Goal: Task Accomplishment & Management: Manage account settings

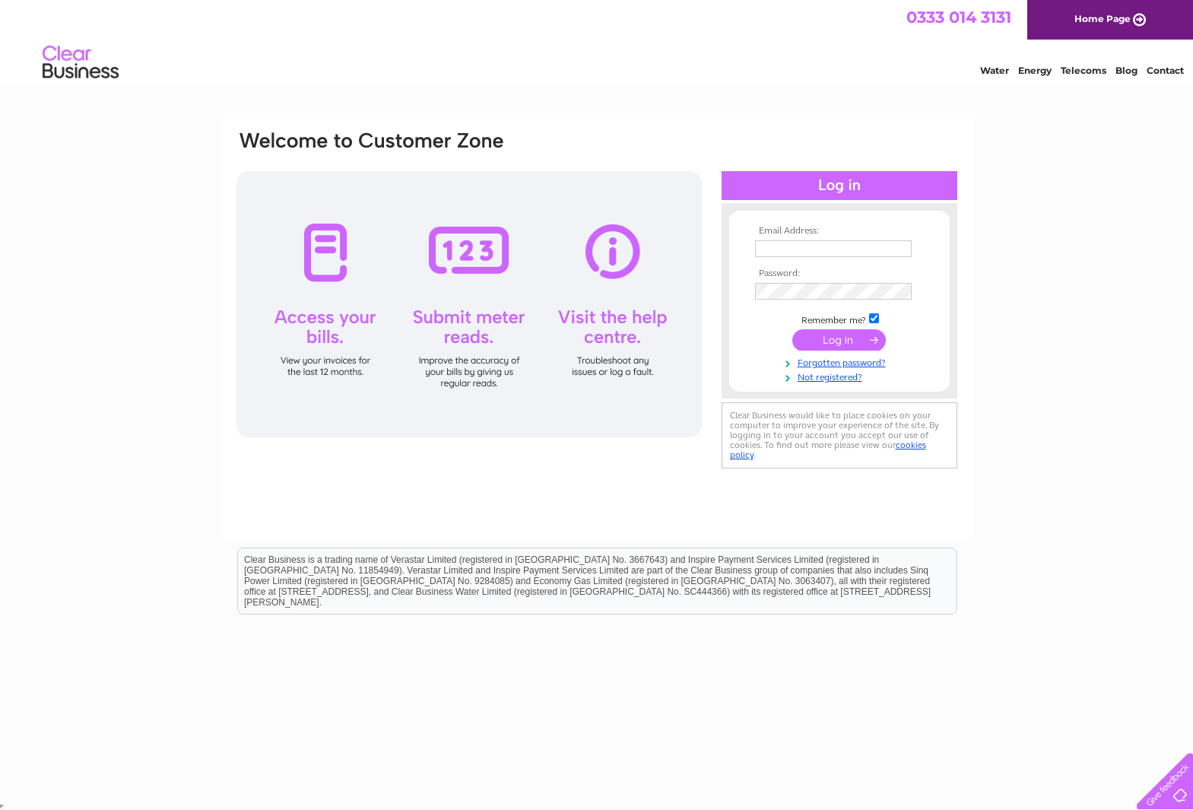
click at [796, 246] on input "text" at bounding box center [833, 248] width 157 height 17
type input "gareth@holdenmotorservices.co.uk"
click at [844, 341] on input "submit" at bounding box center [838, 339] width 93 height 21
click at [609, 250] on div at bounding box center [468, 304] width 465 height 266
click at [616, 334] on div at bounding box center [468, 304] width 465 height 266
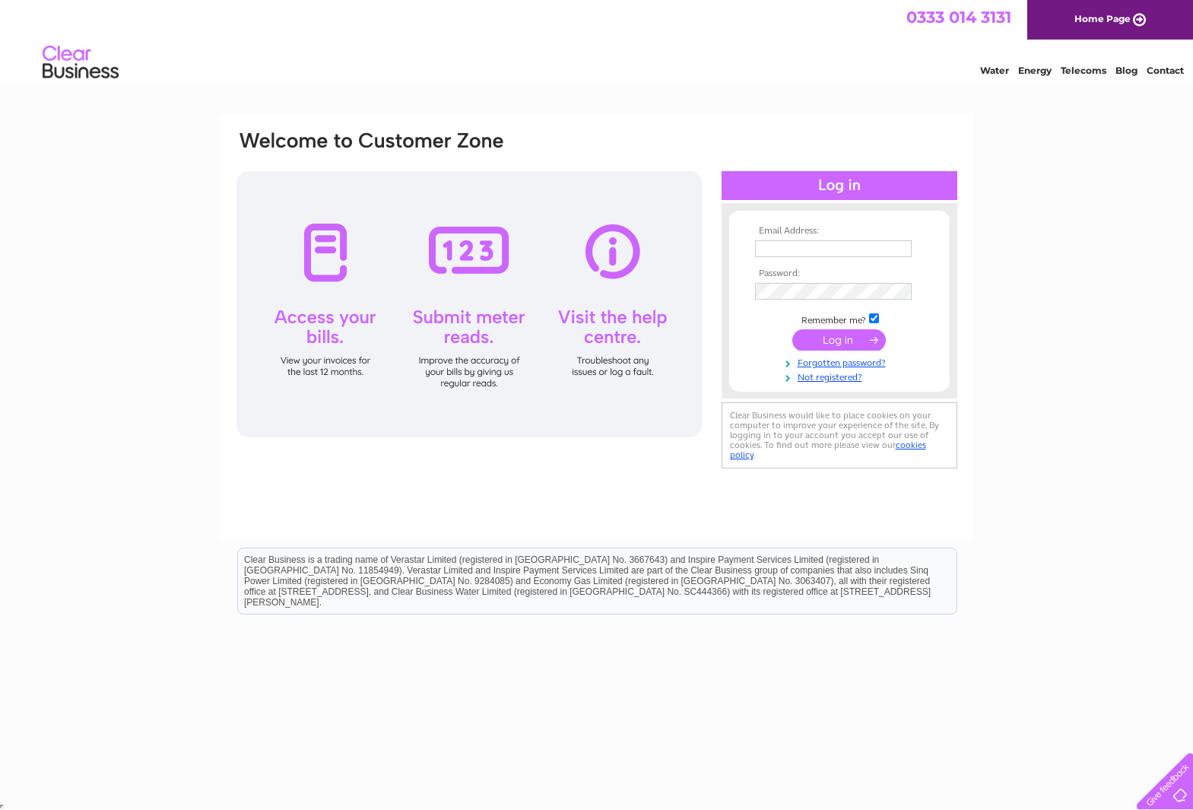
click at [620, 364] on div at bounding box center [468, 304] width 465 height 266
click at [613, 329] on div at bounding box center [468, 304] width 465 height 266
click at [616, 247] on div at bounding box center [468, 304] width 465 height 266
